Goal: Communication & Community: Answer question/provide support

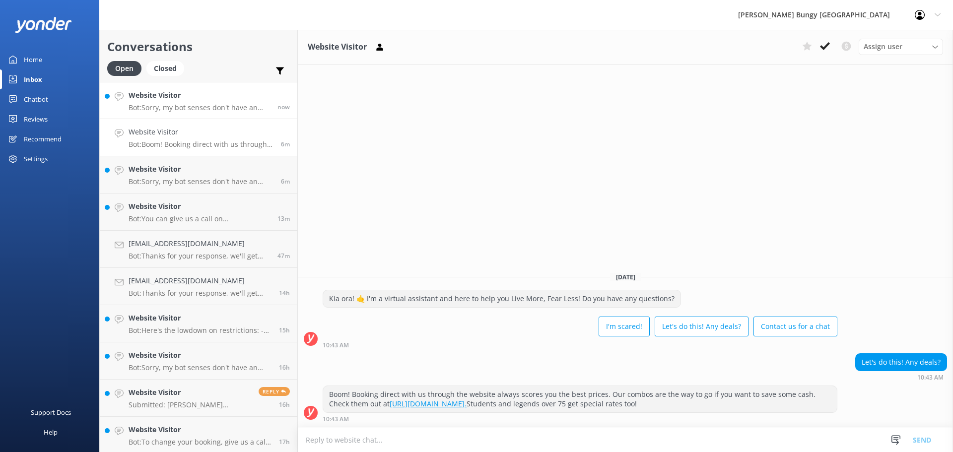
click at [235, 104] on p "Bot: Sorry, my bot senses don't have an answer for that, please try and rephras…" at bounding box center [200, 107] width 142 height 9
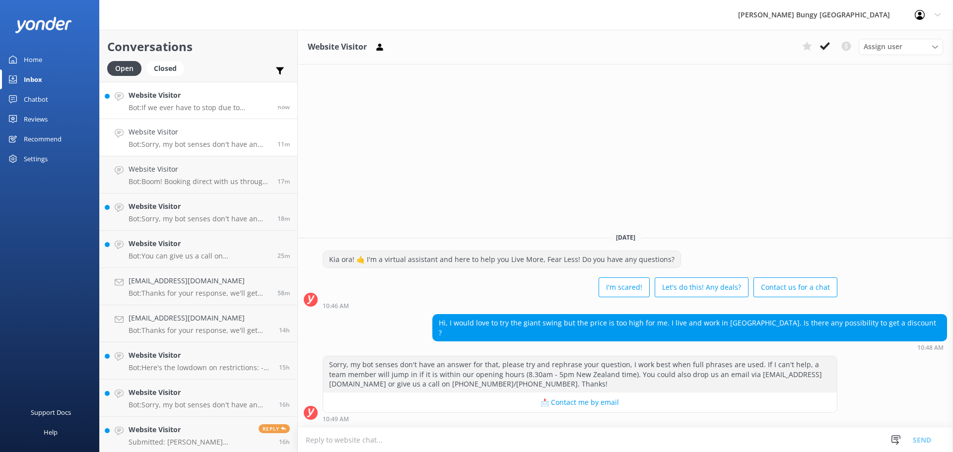
click at [197, 105] on p "Bot: If we ever have to stop due to weather, we'll do our best to contact you d…" at bounding box center [200, 107] width 142 height 9
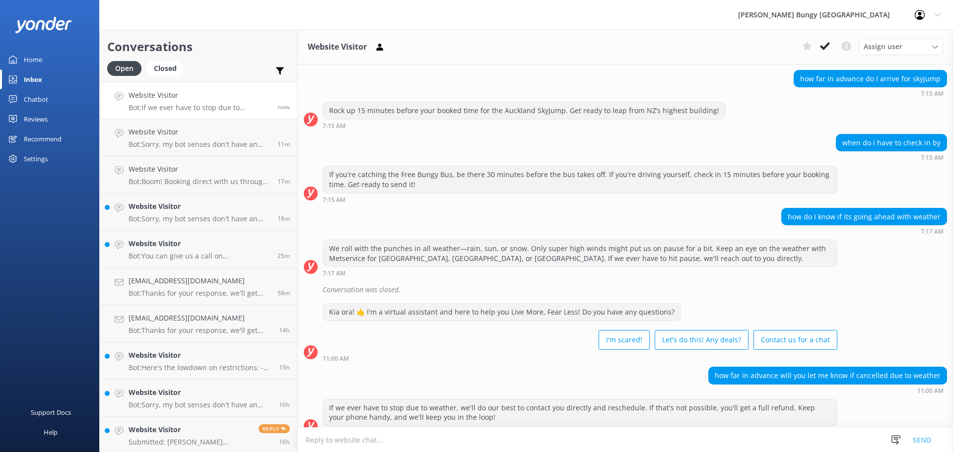
scroll to position [98, 0]
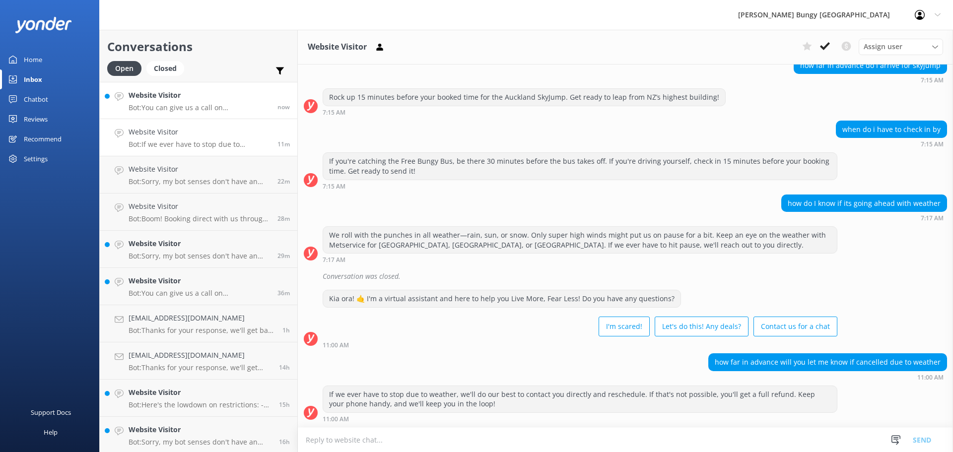
click at [171, 107] on p "Bot: You can give us a call on [PHONE_NUMBER] or [PHONE_NUMBER] to chat with a …" at bounding box center [200, 107] width 142 height 9
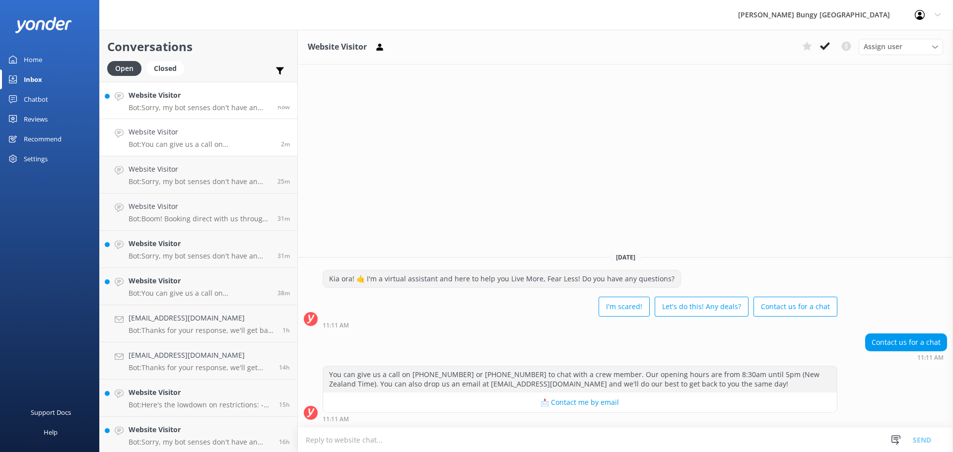
click at [206, 95] on h4 "Website Visitor" at bounding box center [200, 95] width 142 height 11
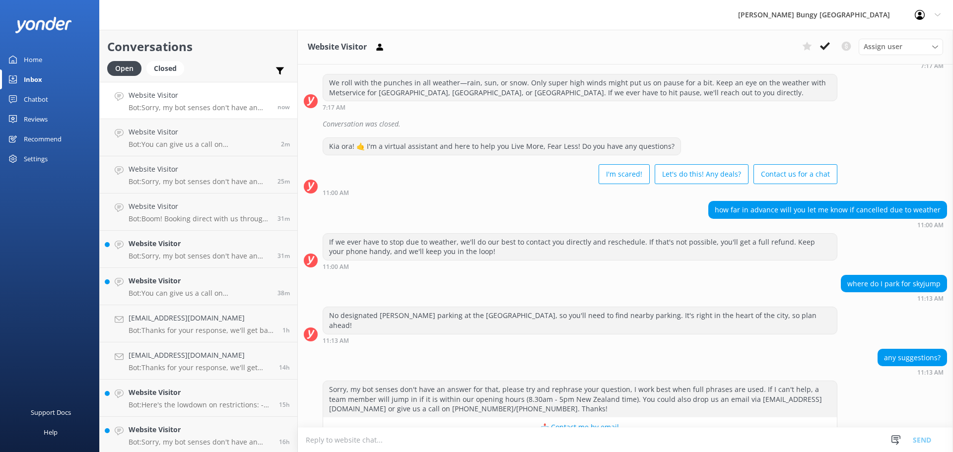
scroll to position [265, 0]
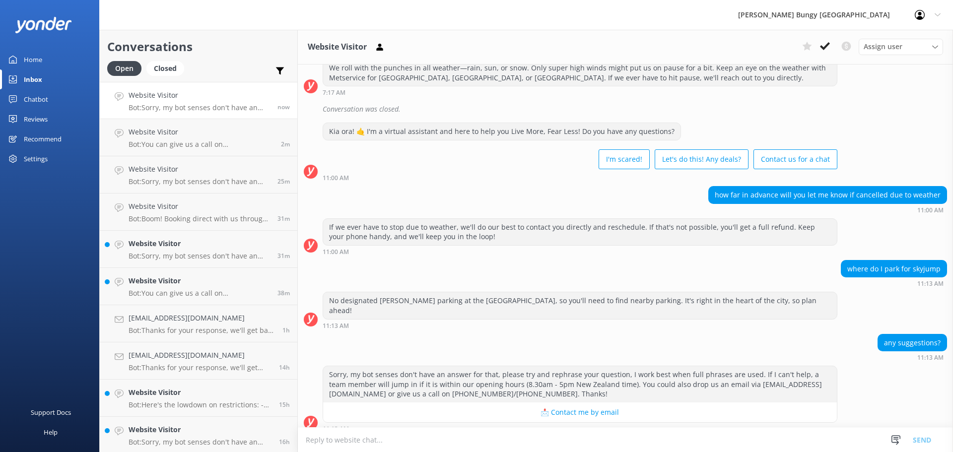
drag, startPoint x: 828, startPoint y: 42, endPoint x: 821, endPoint y: 41, distance: 6.5
click at [827, 41] on button at bounding box center [825, 46] width 18 height 15
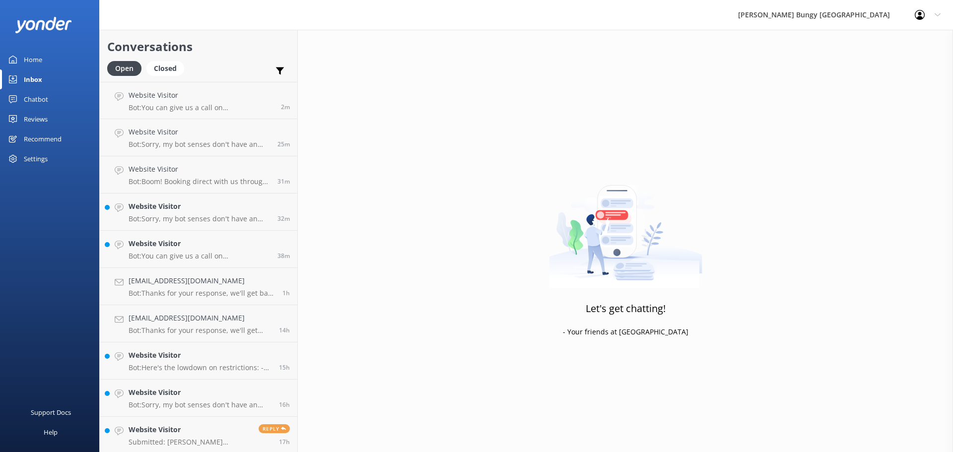
click at [205, 95] on h4 "Website Visitor" at bounding box center [201, 95] width 145 height 11
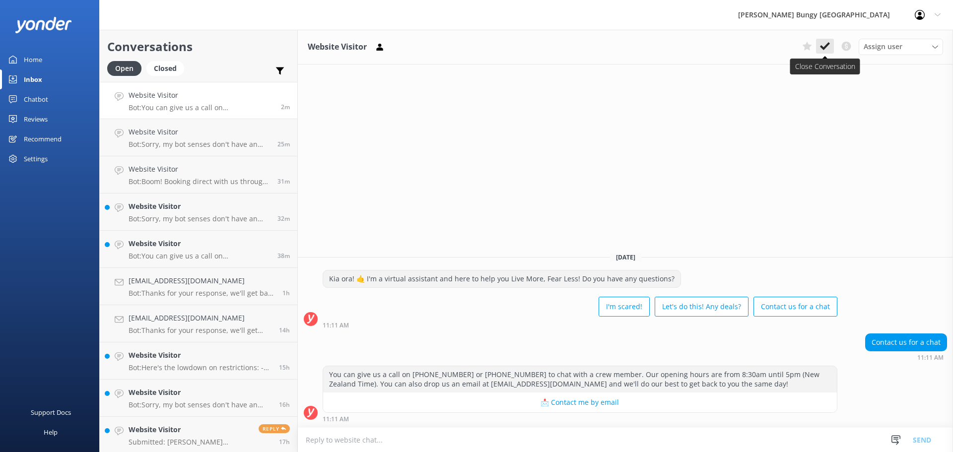
click at [833, 43] on button at bounding box center [825, 46] width 18 height 15
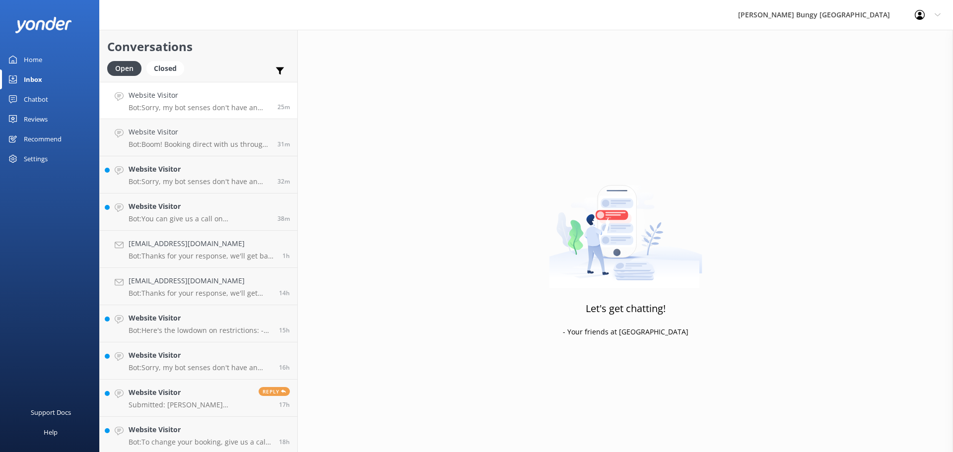
click at [270, 97] on div "25m" at bounding box center [280, 100] width 20 height 21
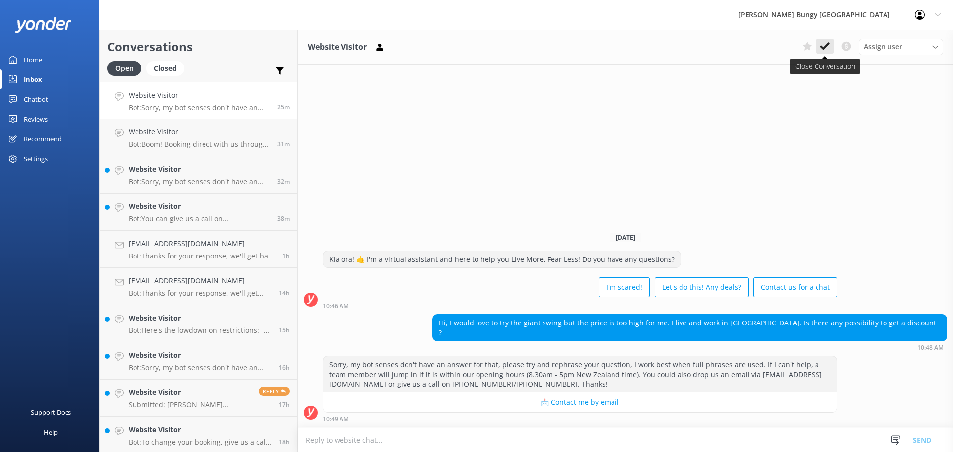
click at [827, 47] on use at bounding box center [825, 46] width 10 height 8
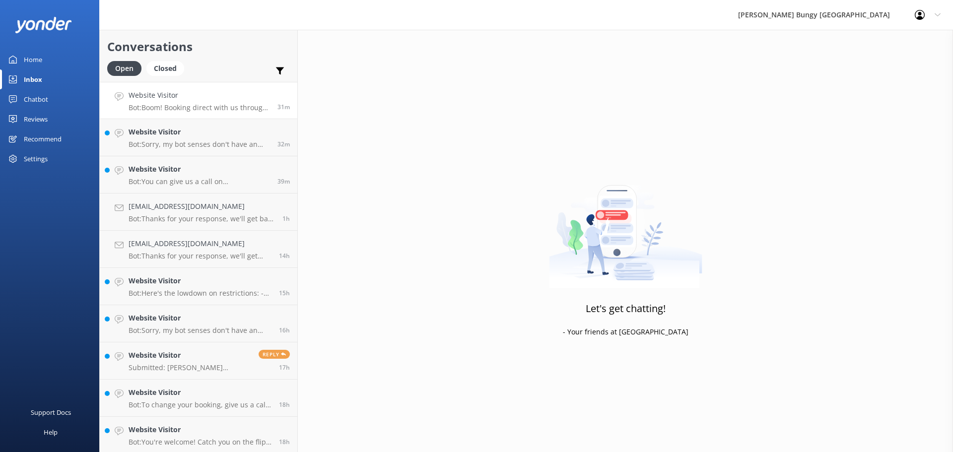
click at [250, 97] on h4 "Website Visitor" at bounding box center [200, 95] width 142 height 11
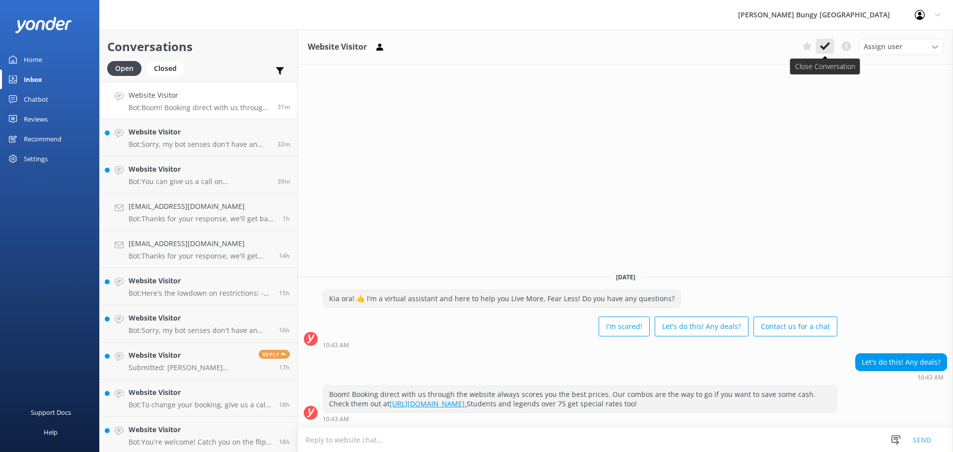
click at [832, 45] on button at bounding box center [825, 46] width 18 height 15
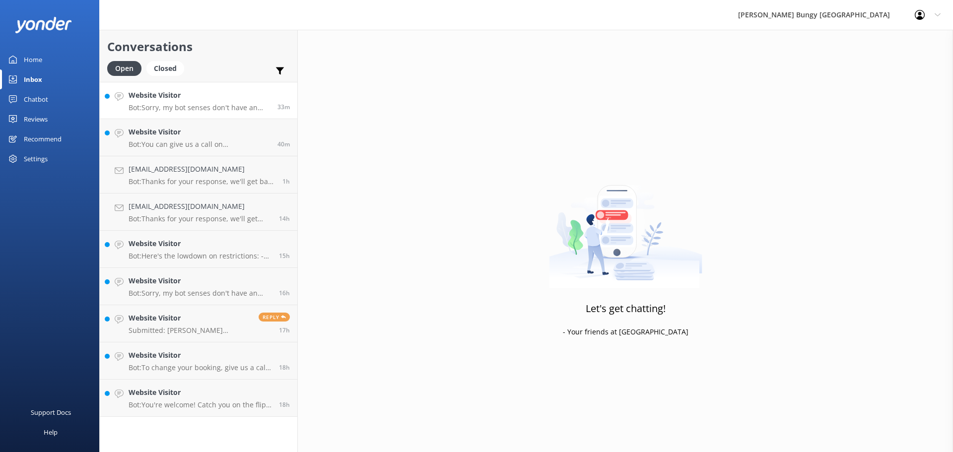
click at [225, 101] on h4 "Website Visitor" at bounding box center [200, 95] width 142 height 11
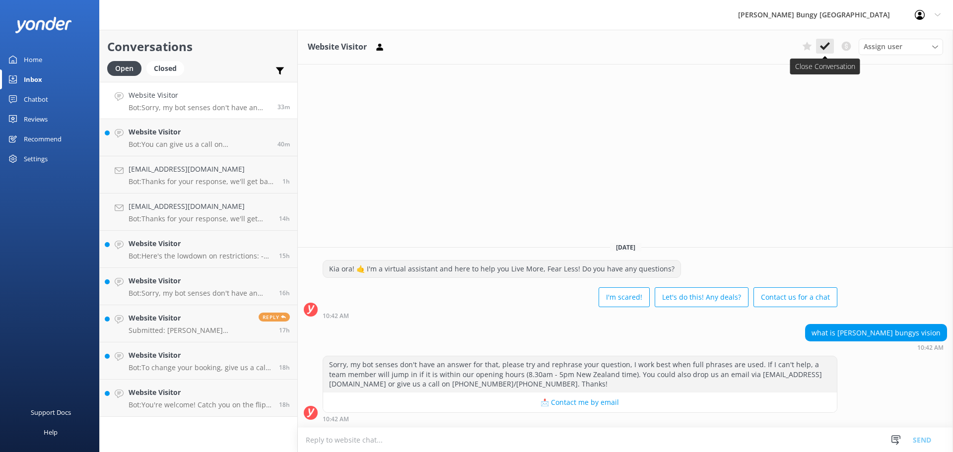
click at [831, 44] on button at bounding box center [825, 46] width 18 height 15
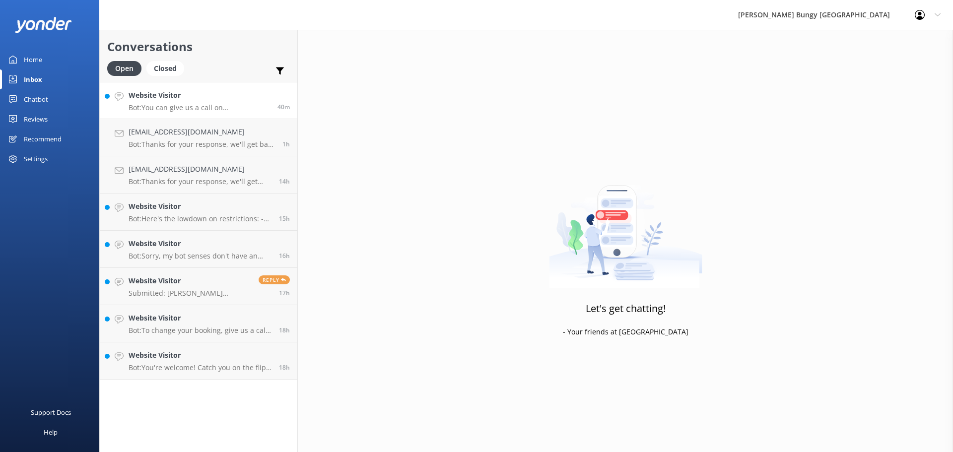
click at [203, 104] on p "Bot: You can give us a call on [PHONE_NUMBER] or [PHONE_NUMBER] to chat with a …" at bounding box center [200, 107] width 142 height 9
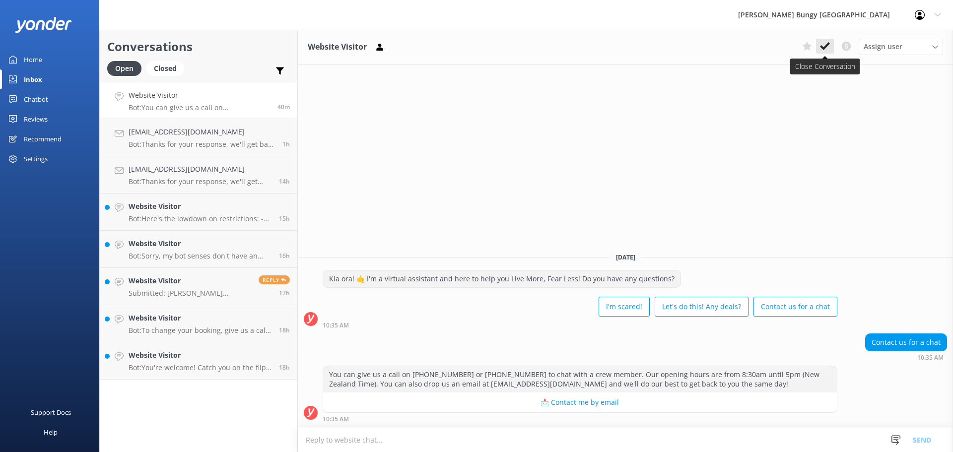
click at [828, 42] on icon at bounding box center [825, 46] width 10 height 10
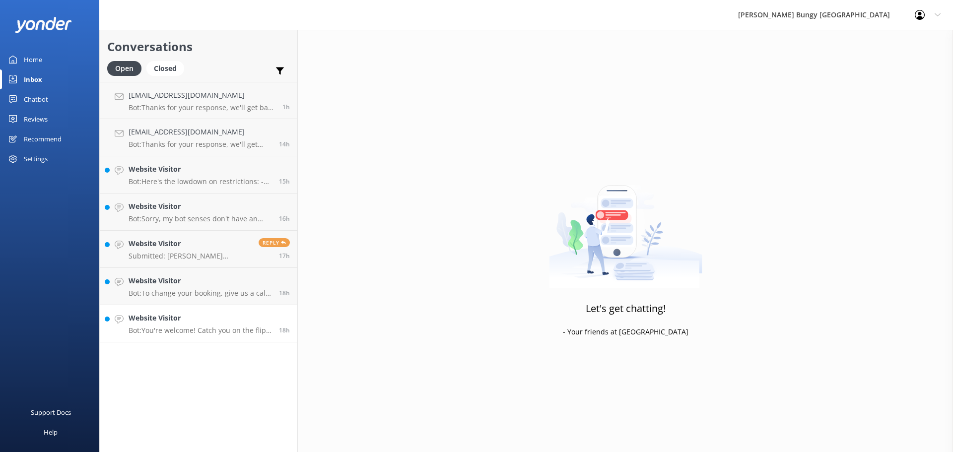
click at [205, 335] on link "Website Visitor Bot: You're welcome! Catch you on the flip side! 🤘 18h" at bounding box center [199, 323] width 198 height 37
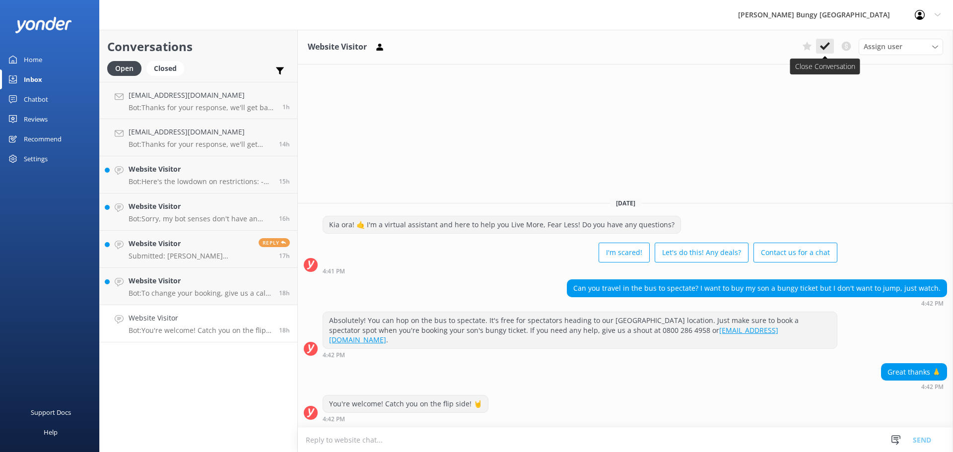
click at [824, 49] on use at bounding box center [825, 46] width 10 height 8
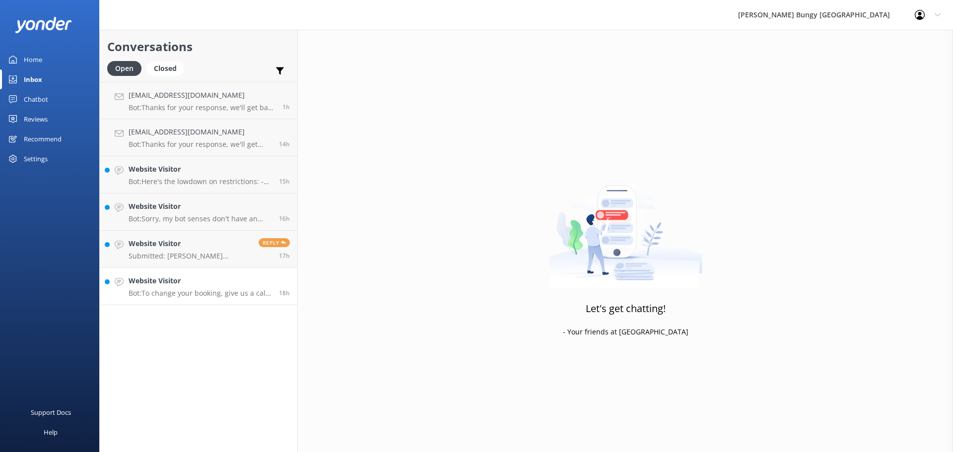
click at [222, 293] on p "Bot: To change your booking, give us a call at [PHONE_NUMBER] or [PHONE_NUMBER]…" at bounding box center [200, 293] width 143 height 9
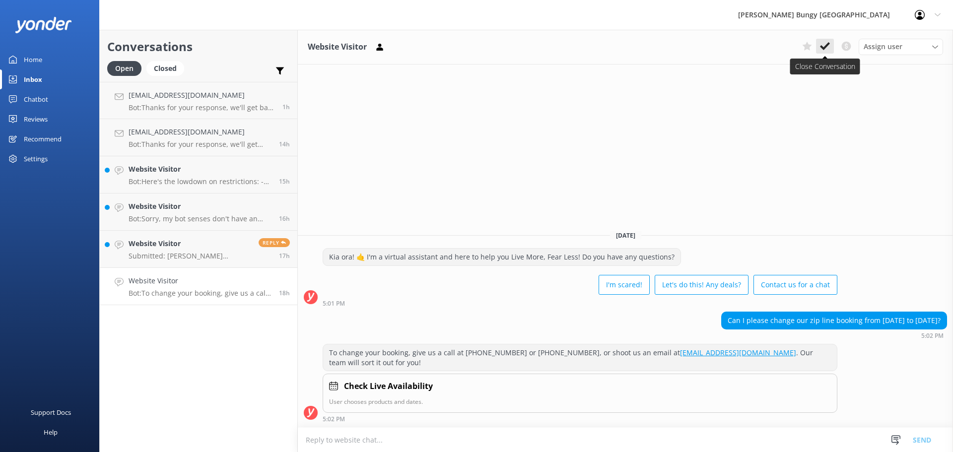
click at [829, 47] on icon at bounding box center [825, 46] width 10 height 10
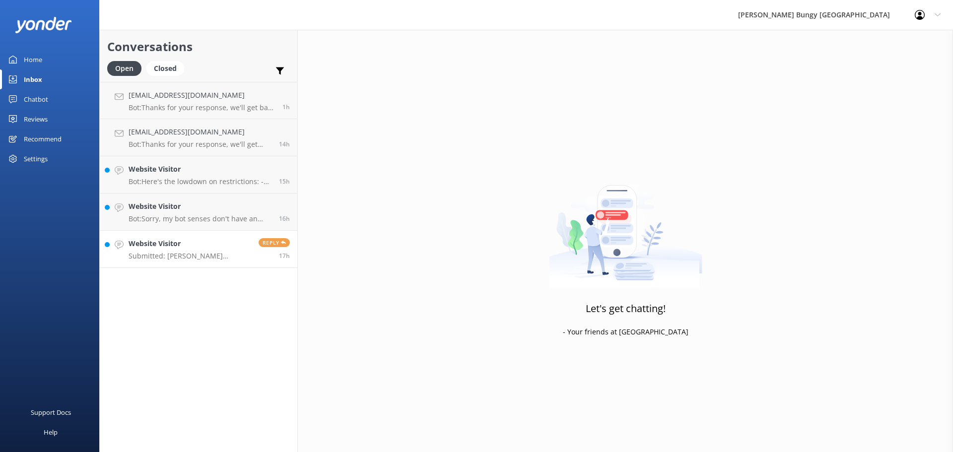
click at [209, 257] on p "Submitted: [PERSON_NAME] [EMAIL_ADDRESS][DOMAIN_NAME] [PHONE_NUMBER]" at bounding box center [190, 256] width 123 height 9
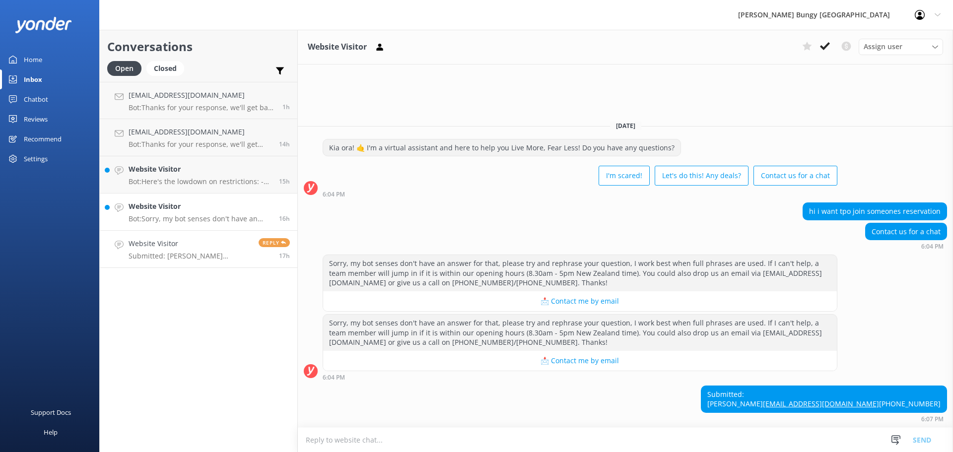
click at [231, 213] on div "Website Visitor Bot: Sorry, my bot senses don't have an answer for that, please…" at bounding box center [200, 212] width 143 height 22
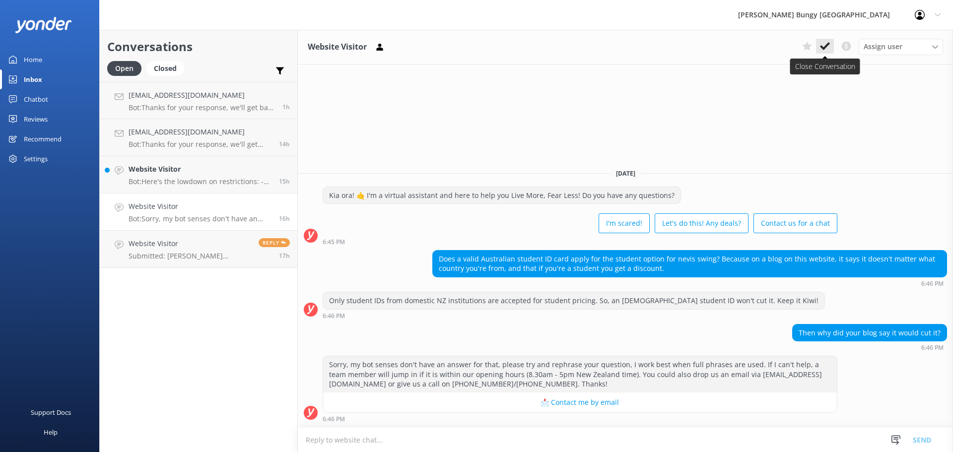
click at [823, 51] on icon at bounding box center [825, 46] width 10 height 10
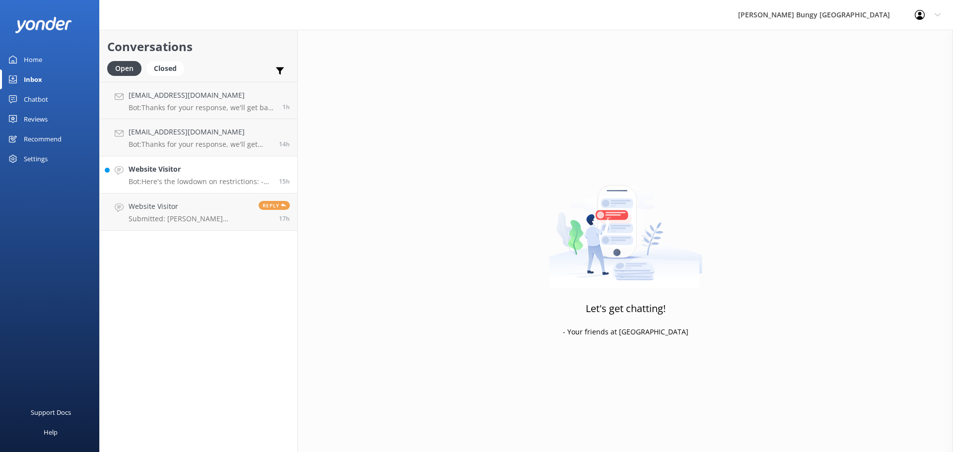
click at [218, 173] on h4 "Website Visitor" at bounding box center [200, 169] width 143 height 11
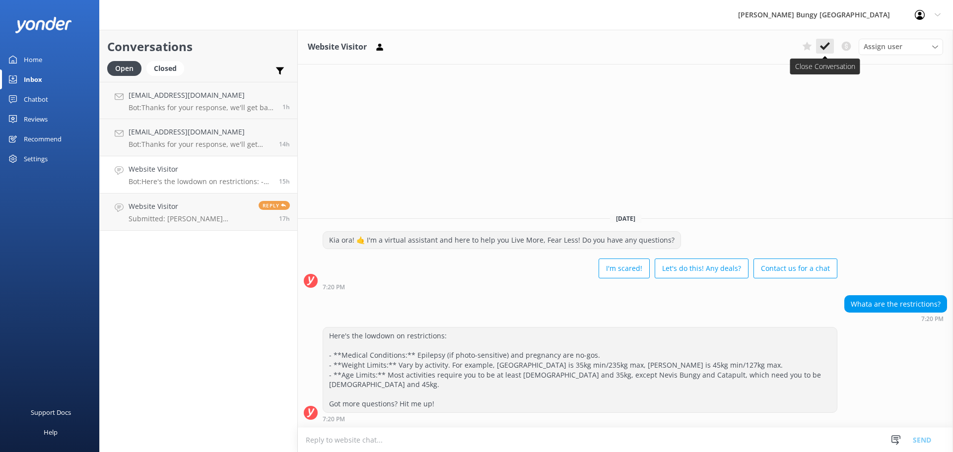
click at [821, 48] on use at bounding box center [825, 46] width 10 height 8
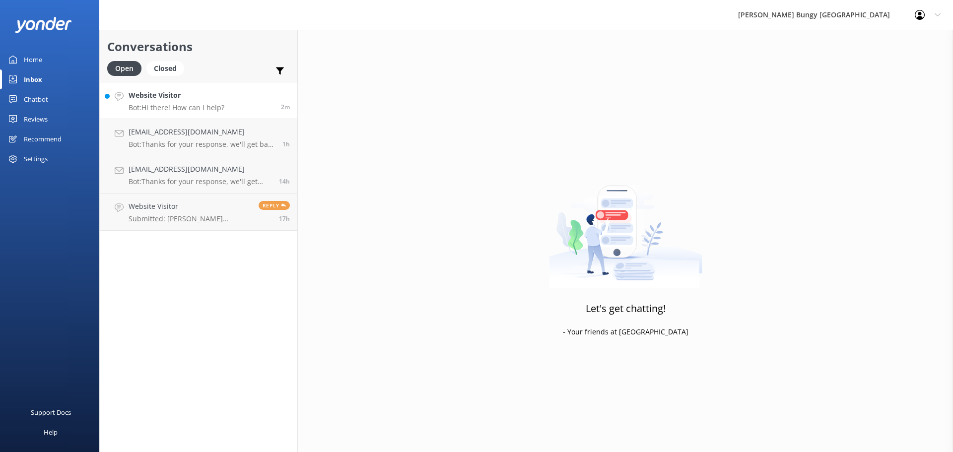
click at [170, 108] on p "Bot: Hi there! How can I help?" at bounding box center [177, 107] width 96 height 9
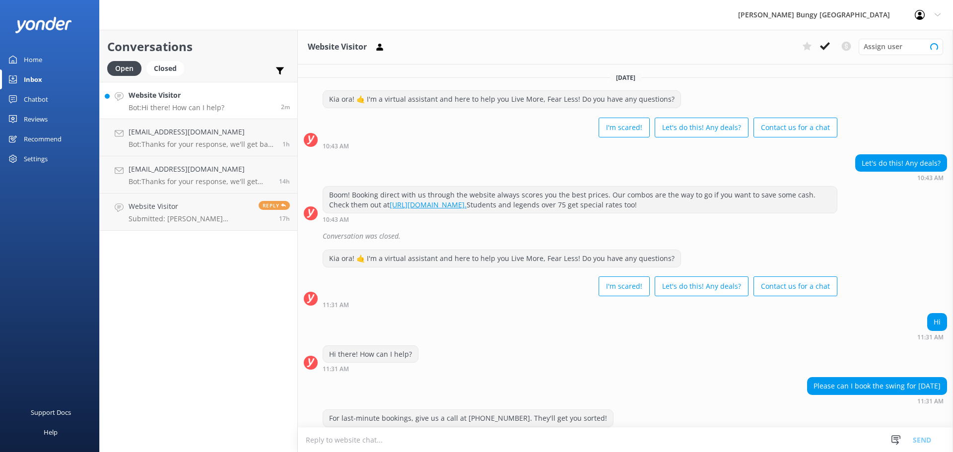
scroll to position [56, 0]
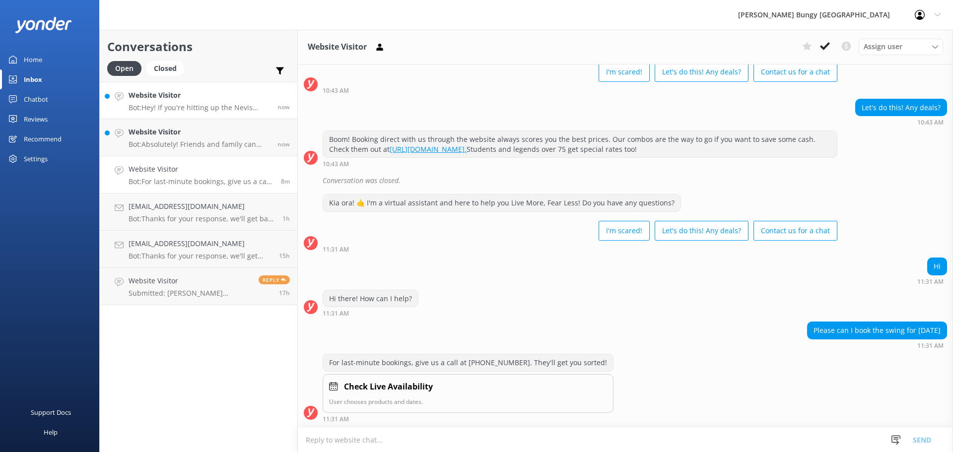
click at [215, 104] on p "Bot: Hey! If you're hitting up the Nevis Bungy, Swing, or Catapult, you're look…" at bounding box center [200, 107] width 142 height 9
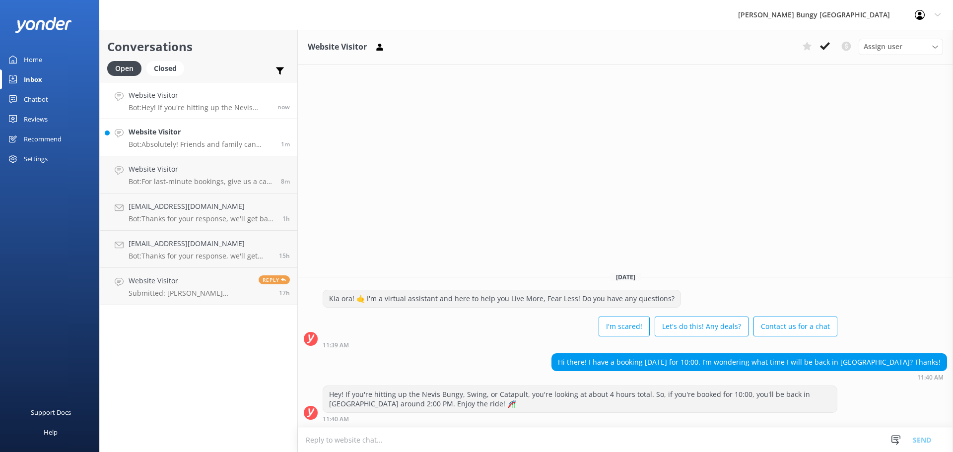
click at [218, 133] on h4 "Website Visitor" at bounding box center [201, 132] width 145 height 11
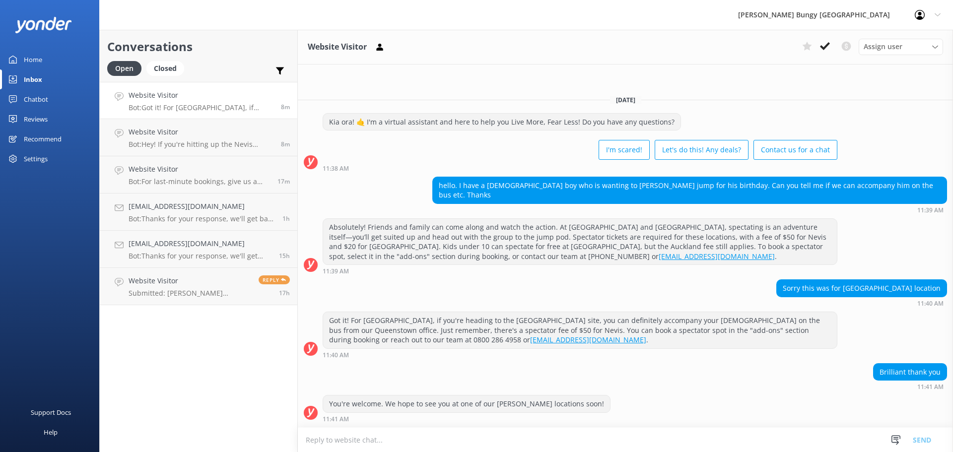
click at [894, 142] on div "Kia ora! 🤙 I'm a virtual assistant and here to help you Live More, Fear Less! D…" at bounding box center [625, 142] width 655 height 59
click at [830, 48] on button at bounding box center [825, 46] width 18 height 15
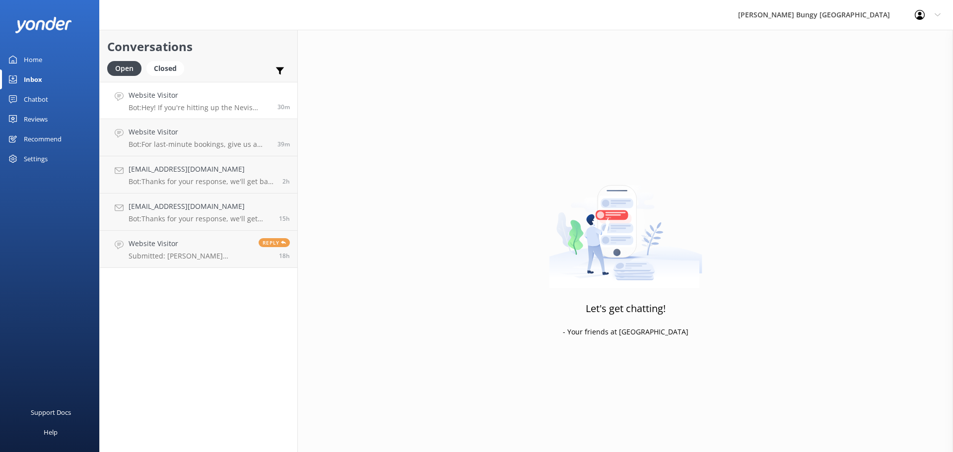
click at [216, 106] on p "Bot: Hey! If you're hitting up the Nevis Bungy, Swing, or Catapult, you're look…" at bounding box center [200, 107] width 142 height 9
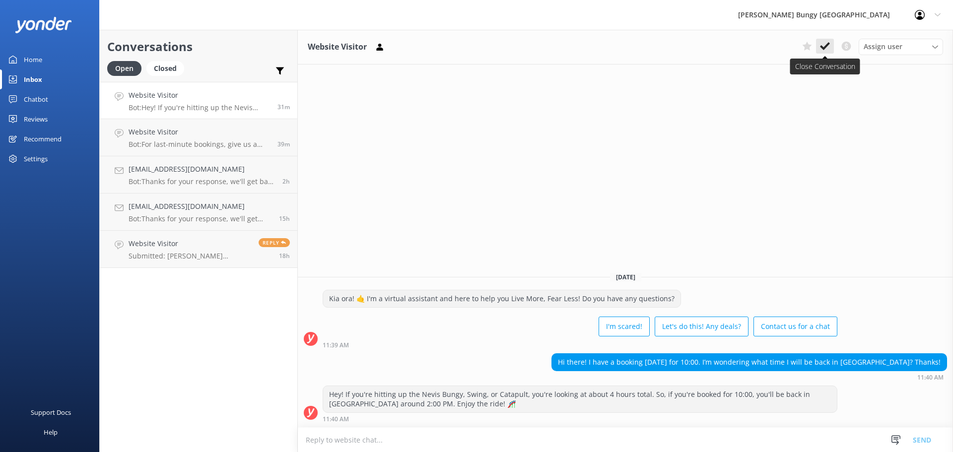
click at [822, 47] on use at bounding box center [825, 46] width 10 height 8
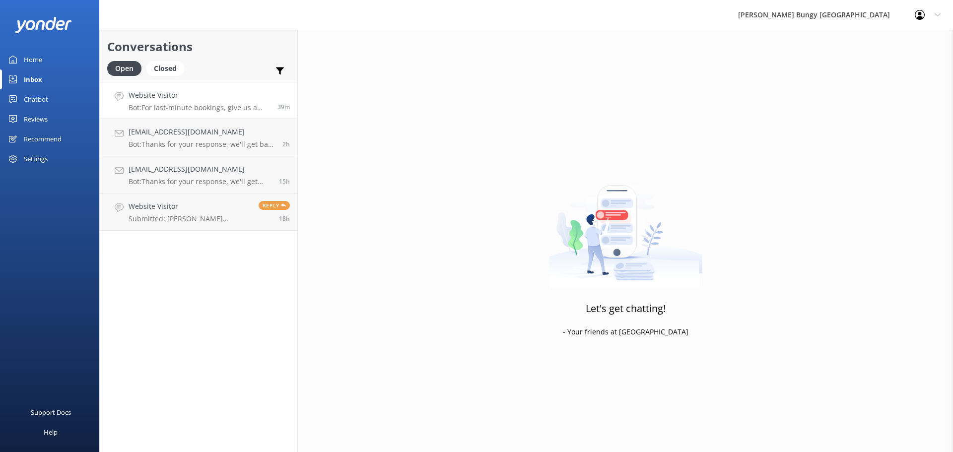
click at [209, 103] on div "Website Visitor Bot: For last-minute bookings, give us a call at [PHONE_NUMBER]…" at bounding box center [200, 100] width 142 height 21
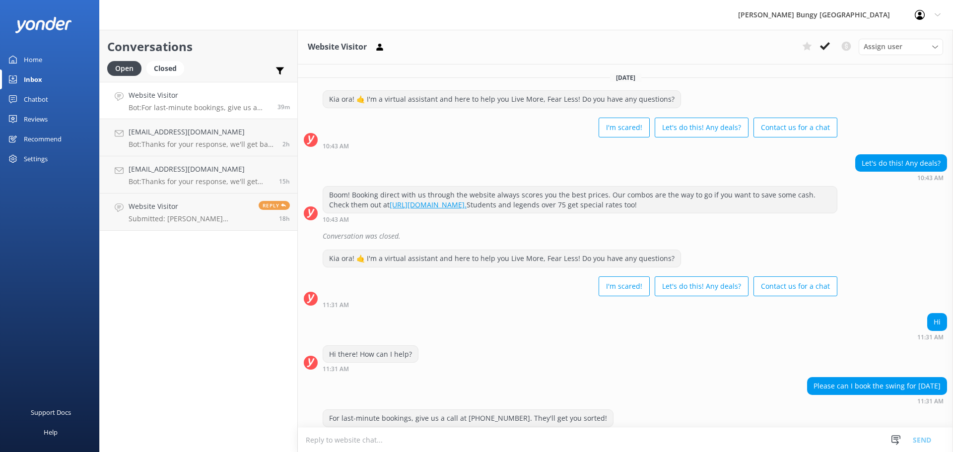
scroll to position [56, 0]
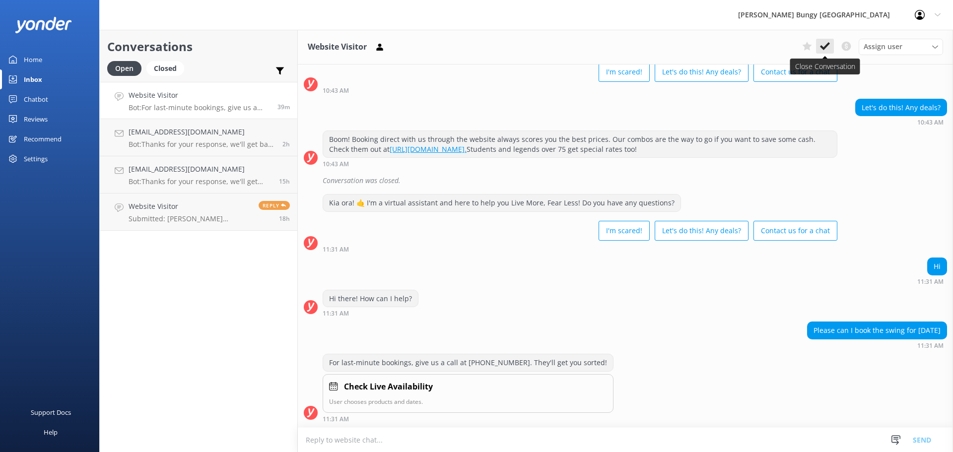
click at [826, 47] on use at bounding box center [825, 46] width 10 height 8
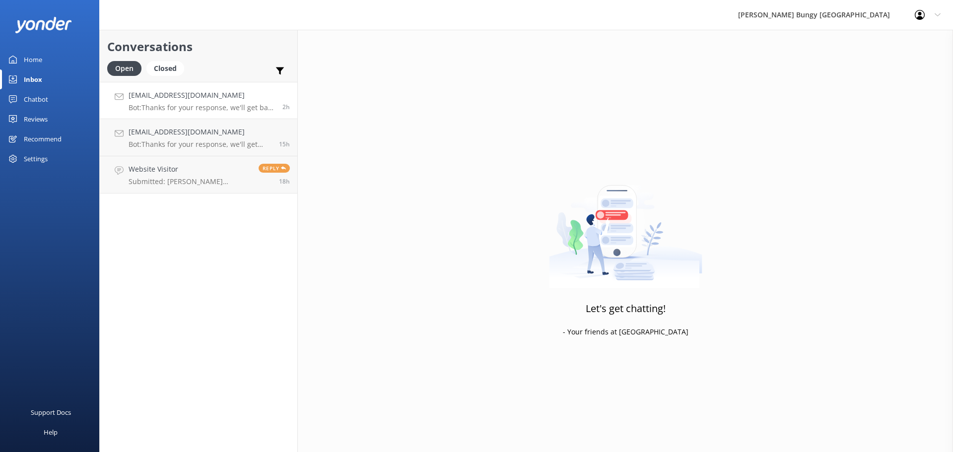
click at [164, 107] on p "Bot: Thanks for your response, we'll get back to you as soon as we can during o…" at bounding box center [202, 107] width 146 height 9
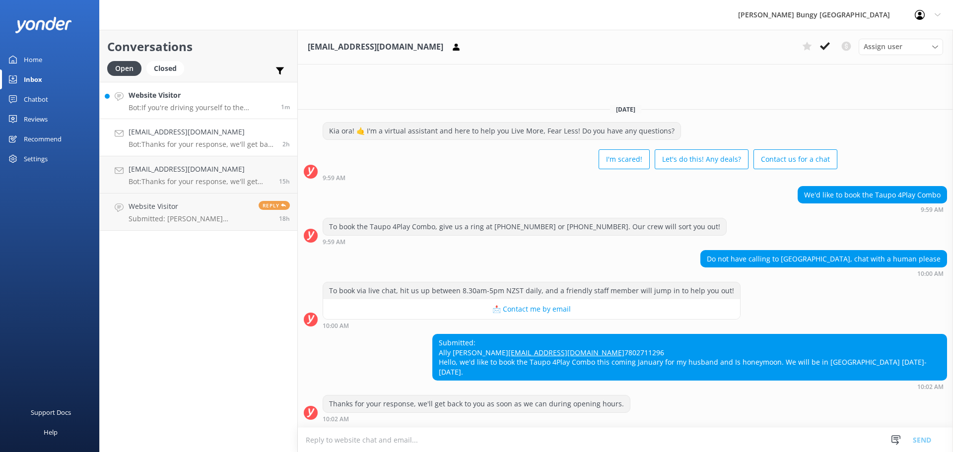
click at [226, 103] on p "Bot: If you're driving yourself to the [GEOGRAPHIC_DATA], the [PERSON_NAME] tak…" at bounding box center [201, 107] width 145 height 9
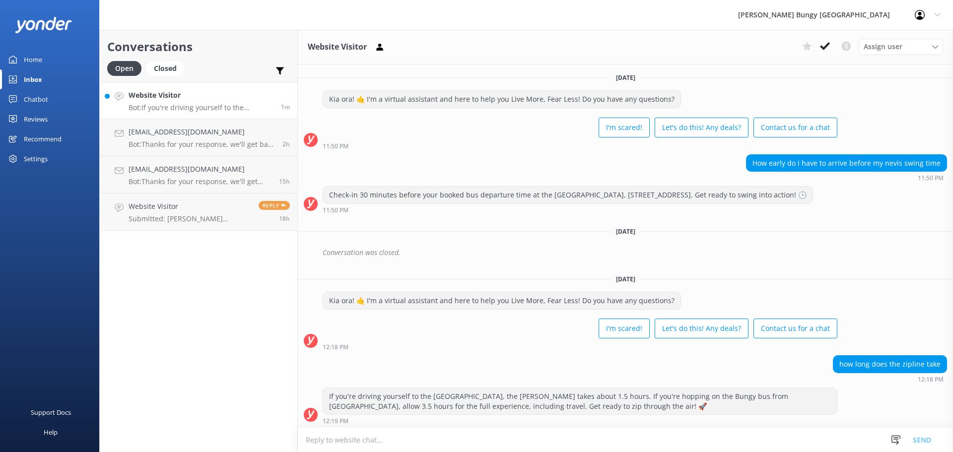
scroll to position [2, 0]
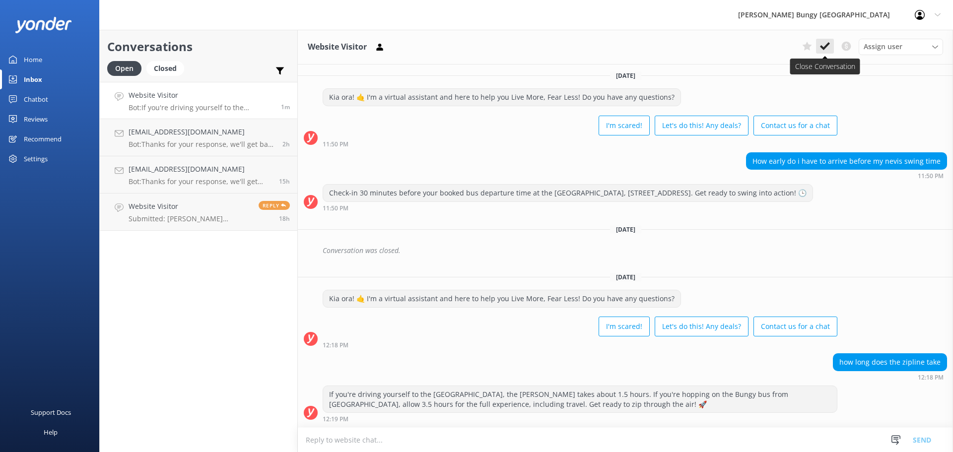
click at [833, 44] on button at bounding box center [825, 46] width 18 height 15
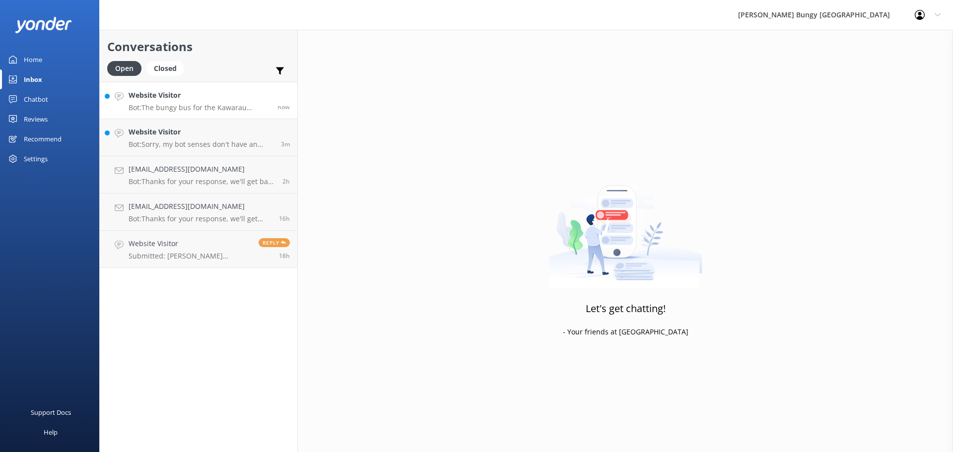
drag, startPoint x: 179, startPoint y: 104, endPoint x: 193, endPoint y: 109, distance: 14.9
click at [179, 104] on p "Bot: The bungy bus for the Kawarau combo picks up from our central reservations…" at bounding box center [200, 107] width 142 height 9
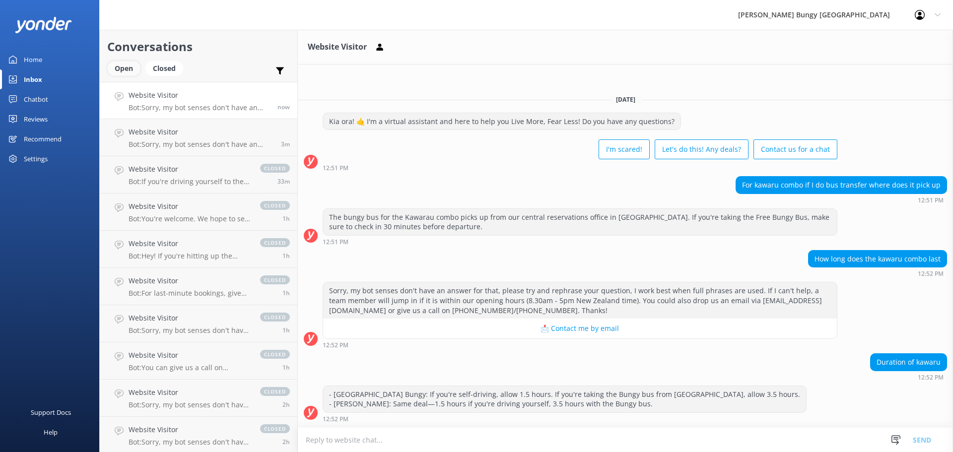
click at [119, 69] on div "Open" at bounding box center [123, 68] width 33 height 15
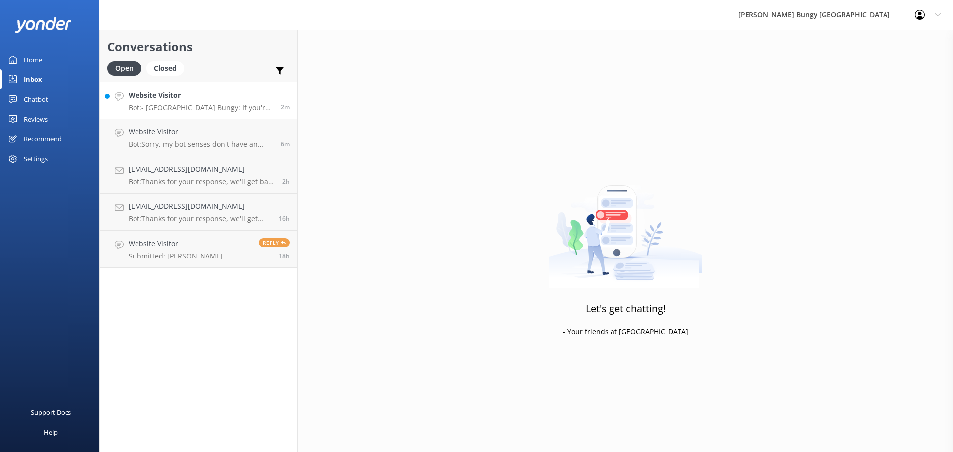
click at [231, 104] on p "Bot: - [GEOGRAPHIC_DATA] Bungy: If you're self-driving, allow 1.5 hours. If you…" at bounding box center [201, 107] width 145 height 9
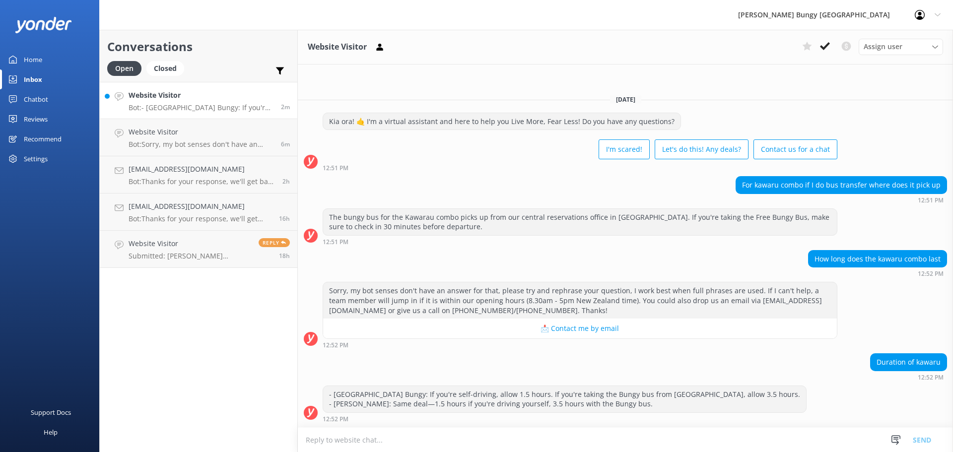
click at [822, 56] on div "Website Visitor Assign user [PERSON_NAME] [PERSON_NAME] Tech Admin [PERSON_NAME…" at bounding box center [625, 47] width 655 height 35
click at [821, 50] on icon at bounding box center [825, 46] width 10 height 10
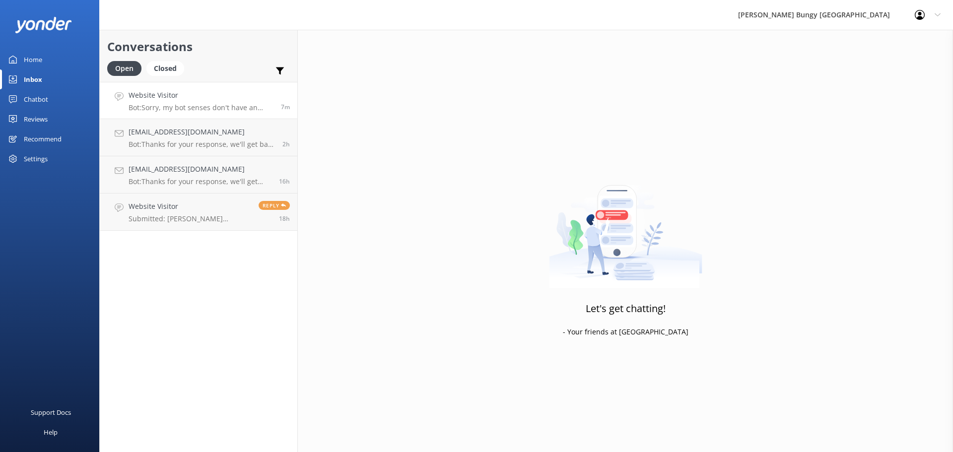
click at [215, 99] on h4 "Website Visitor" at bounding box center [201, 95] width 145 height 11
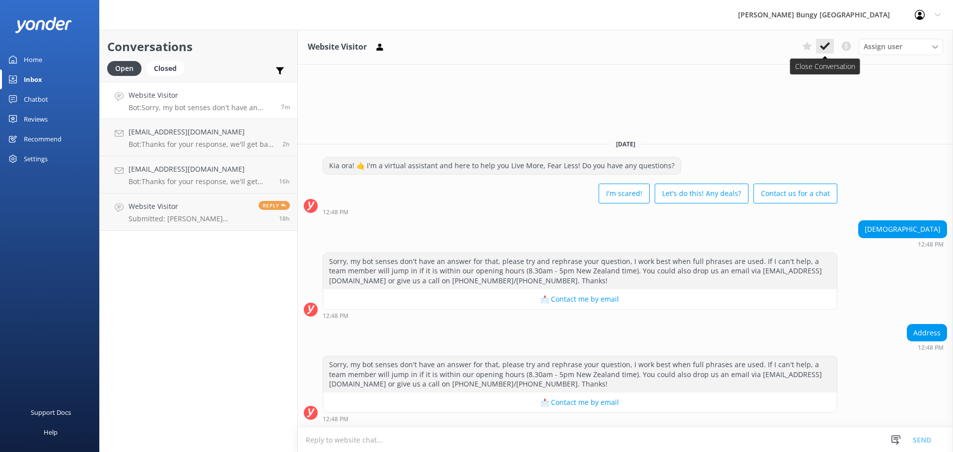
click at [825, 43] on icon at bounding box center [825, 46] width 10 height 10
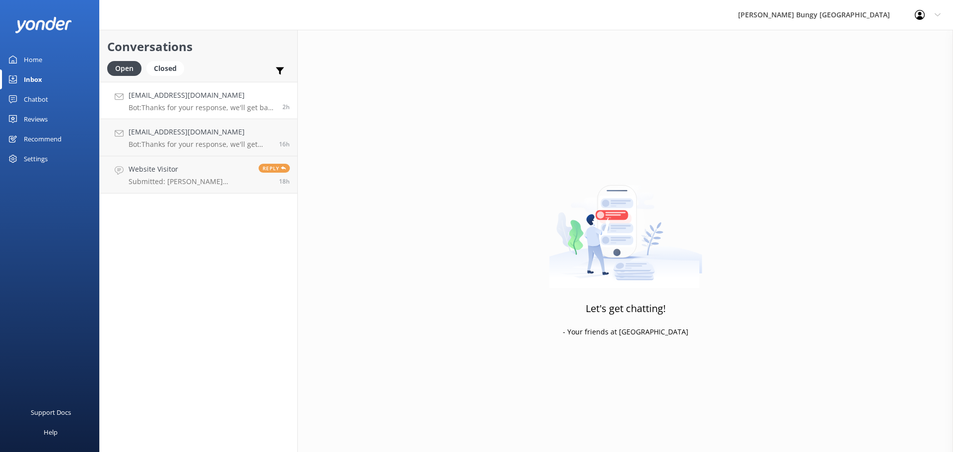
click at [238, 104] on p "Bot: Thanks for your response, we'll get back to you as soon as we can during o…" at bounding box center [202, 107] width 146 height 9
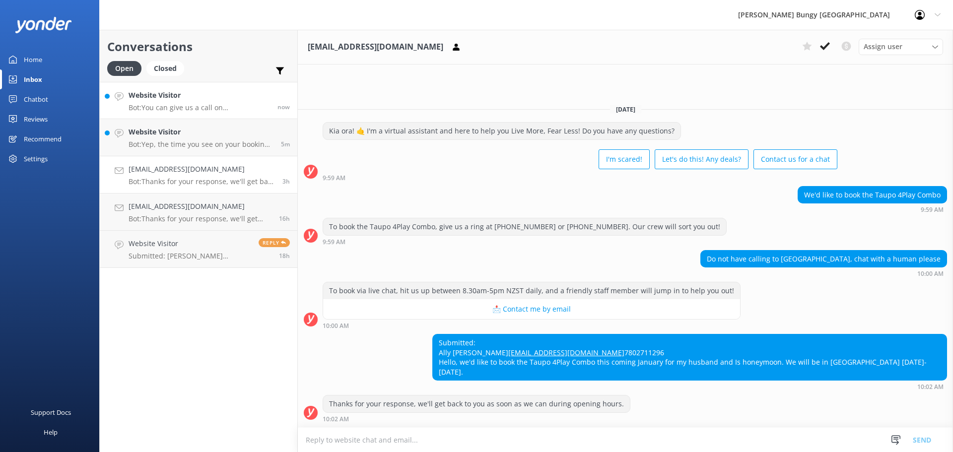
click at [189, 101] on h4 "Website Visitor" at bounding box center [200, 95] width 142 height 11
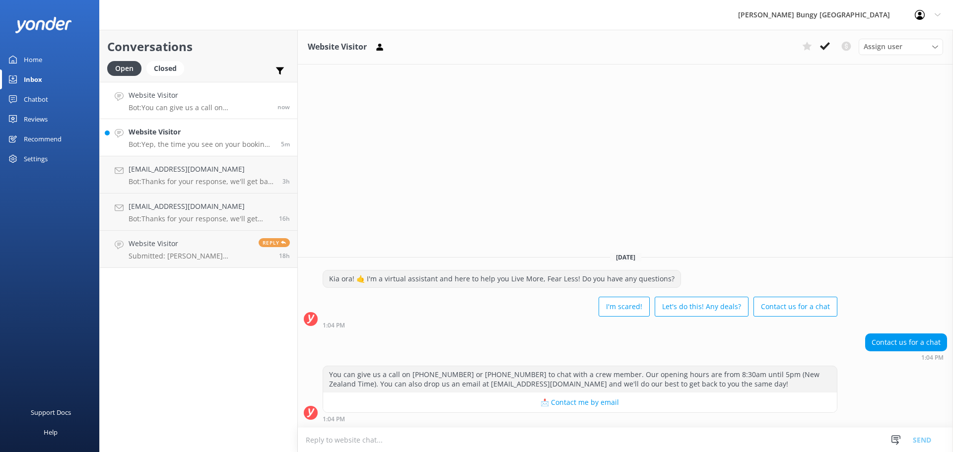
click at [214, 122] on link "Website Visitor Bot: Yep, the time you see on your booking is the bus departure…" at bounding box center [199, 137] width 198 height 37
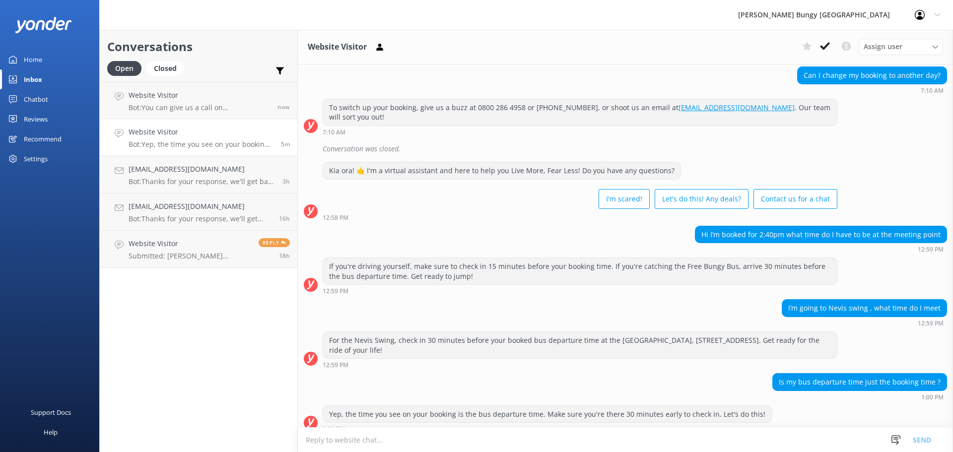
scroll to position [441, 0]
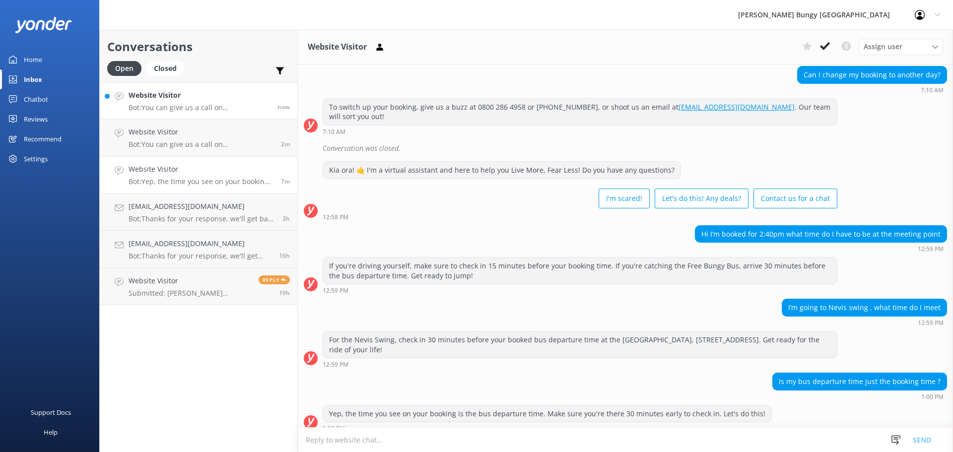
click at [222, 105] on p "Bot: You can give us a call on [PHONE_NUMBER] or [PHONE_NUMBER] to chat with a …" at bounding box center [200, 107] width 142 height 9
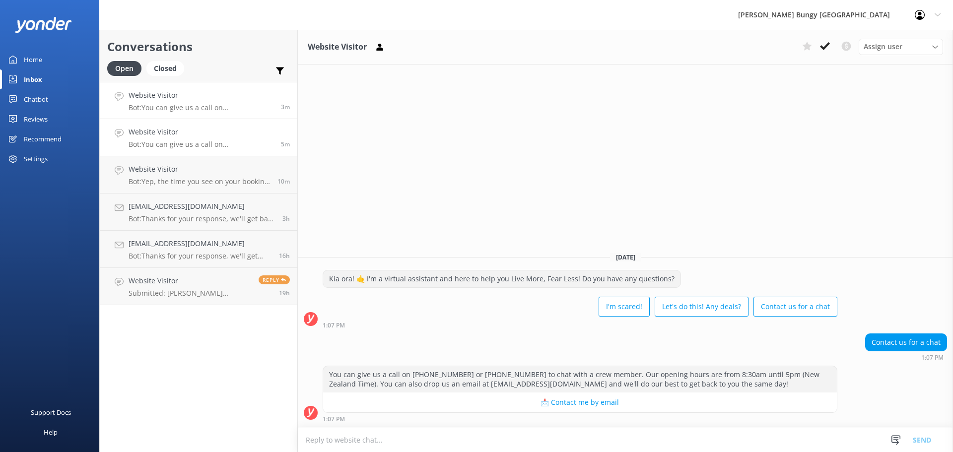
click at [231, 123] on link "Website Visitor Bot: You can give us a call on [PHONE_NUMBER] or [PHONE_NUMBER]…" at bounding box center [199, 137] width 198 height 37
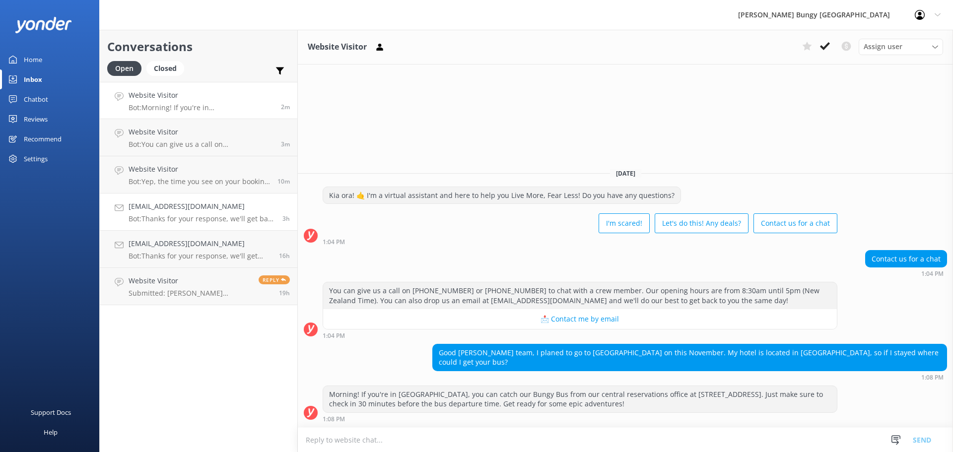
click at [248, 217] on p "Bot: Thanks for your response, we'll get back to you as soon as we can during o…" at bounding box center [202, 219] width 146 height 9
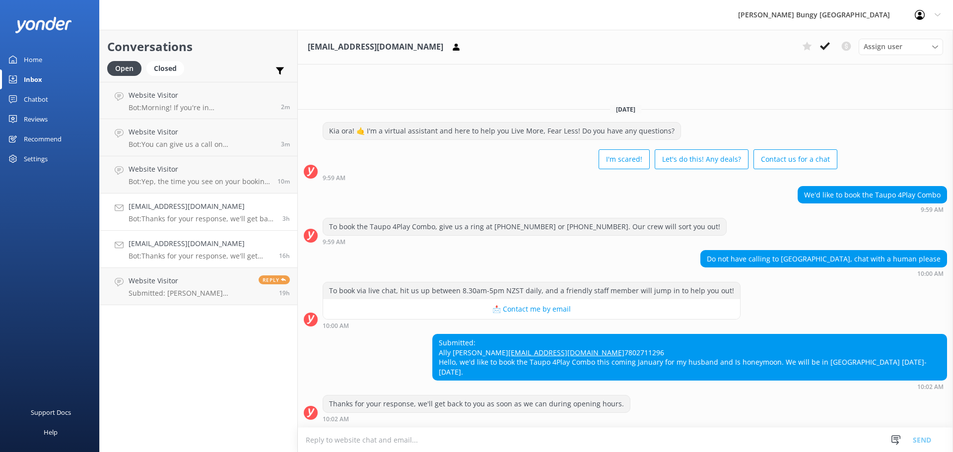
click at [232, 260] on p "Bot: Thanks for your response, we'll get back to you as soon as we can during o…" at bounding box center [200, 256] width 143 height 9
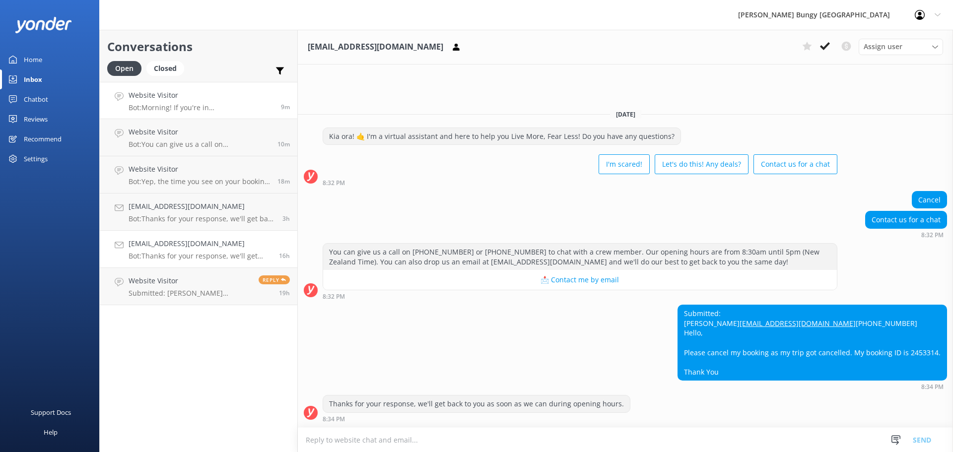
click at [212, 98] on h4 "Website Visitor" at bounding box center [201, 95] width 145 height 11
